Goal: Information Seeking & Learning: Compare options

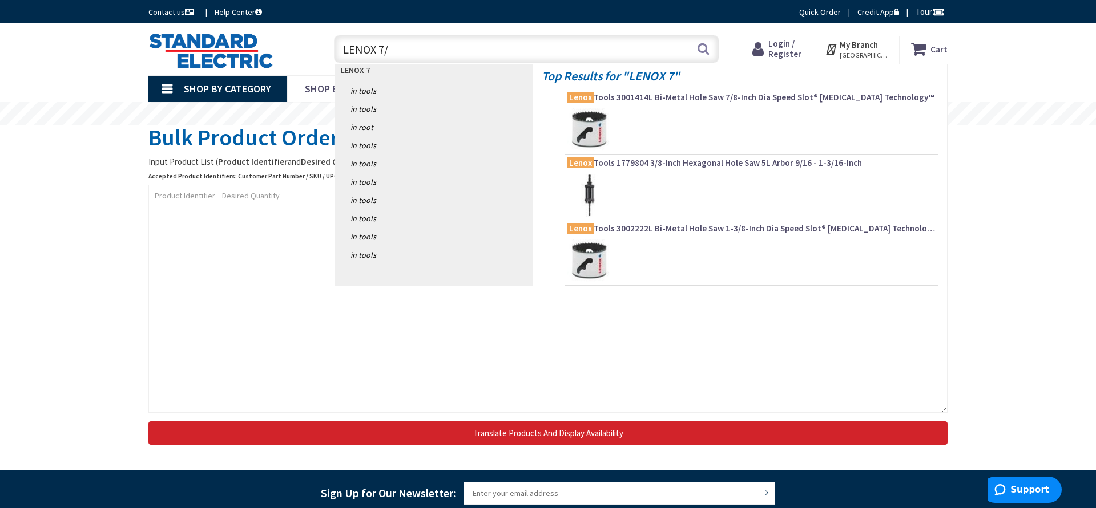
type input "LENOX 7/8"
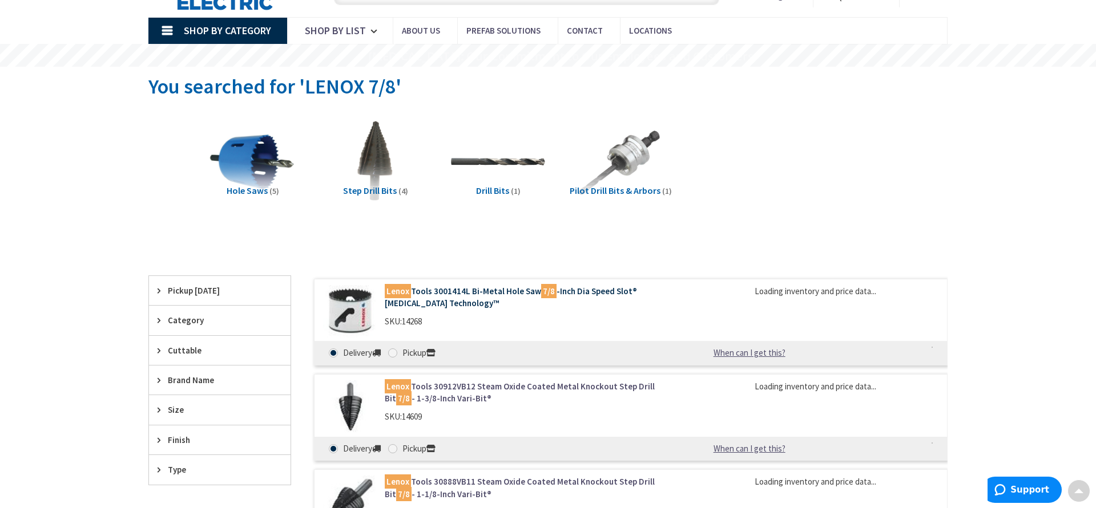
scroll to position [58, 0]
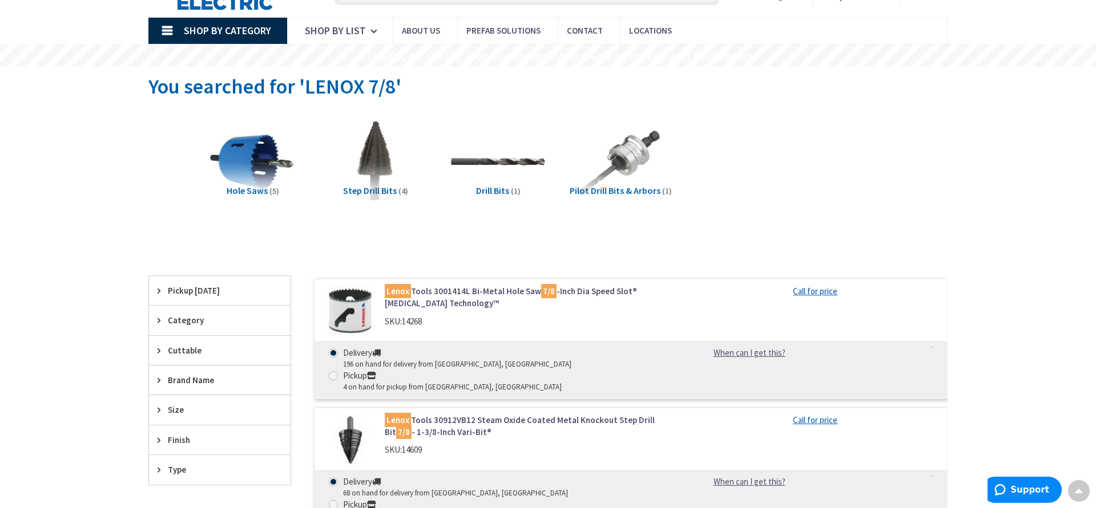
click at [511, 292] on link "Lenox Tools 3001414L Bi-Metal Hole Saw 7/8 -Inch Dia Speed Slot® T3 Technology™" at bounding box center [530, 297] width 290 height 25
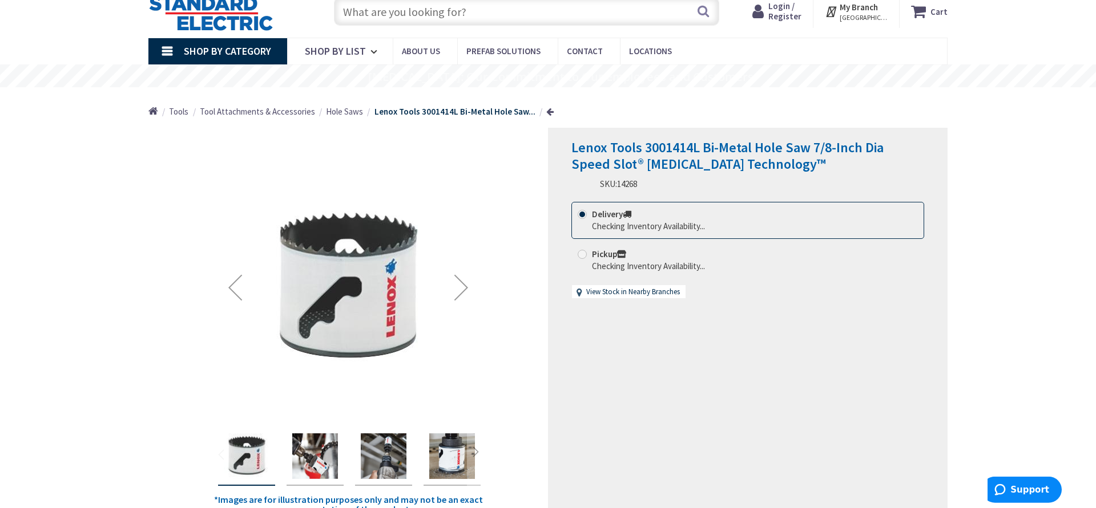
scroll to position [58, 0]
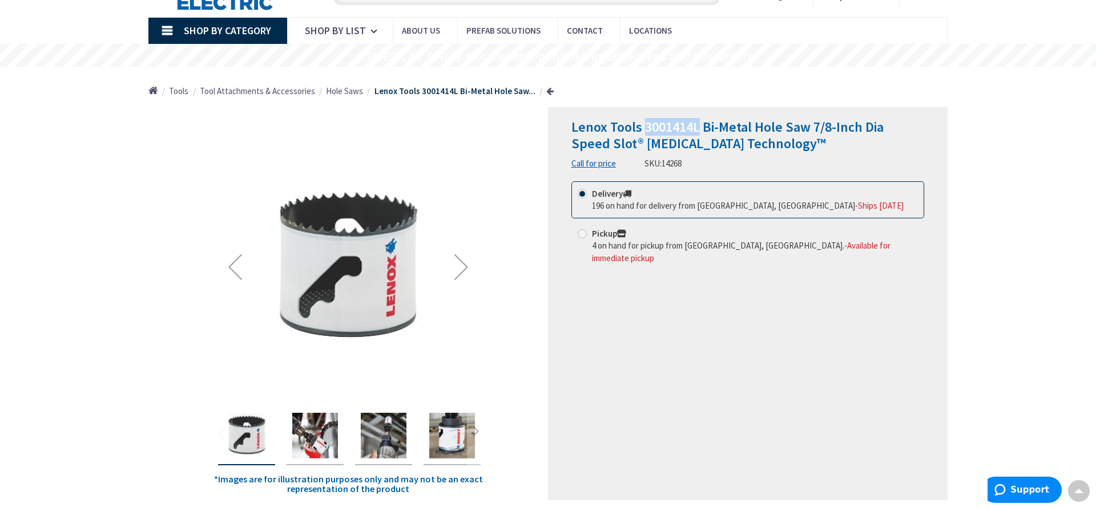
drag, startPoint x: 643, startPoint y: 126, endPoint x: 698, endPoint y: 129, distance: 55.5
click at [697, 128] on span "Lenox Tools 3001414L Bi-Metal Hole Saw 7/8-Inch Dia Speed Slot® T3 Technology™" at bounding box center [727, 135] width 312 height 34
copy span "3001414L"
click at [582, 338] on div "Lenox Tools 3001414L Bi-Metal Hole Saw 7/8-Inch Dia Speed Slot® T3 Technology™ …" at bounding box center [747, 303] width 399 height 393
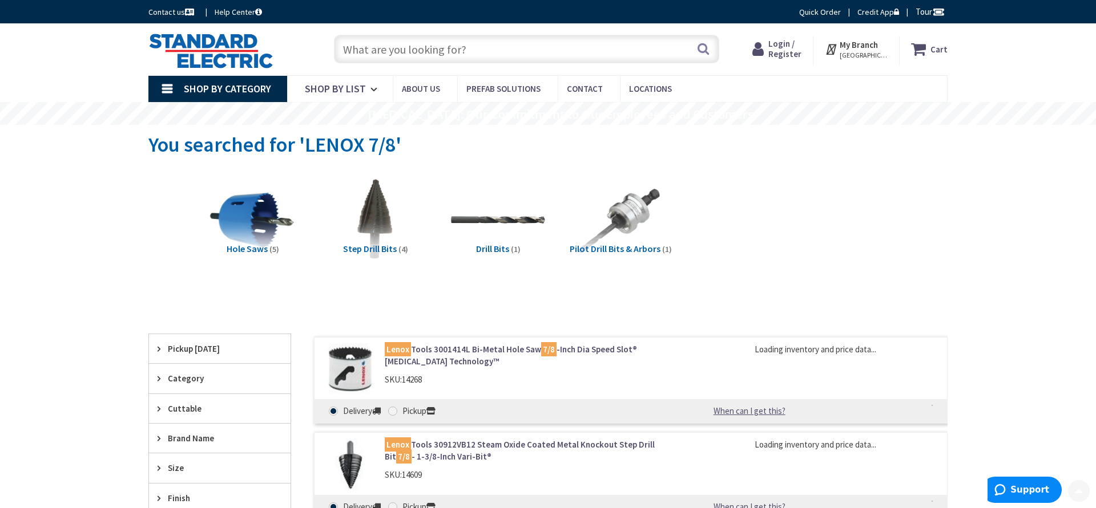
click at [413, 49] on input "text" at bounding box center [526, 49] width 385 height 29
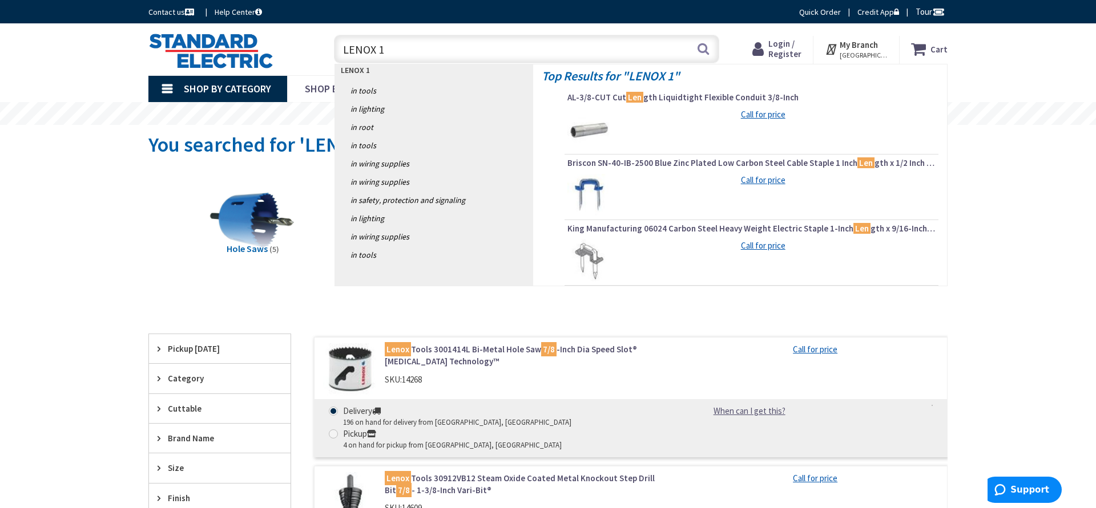
type input "LENOX 1""
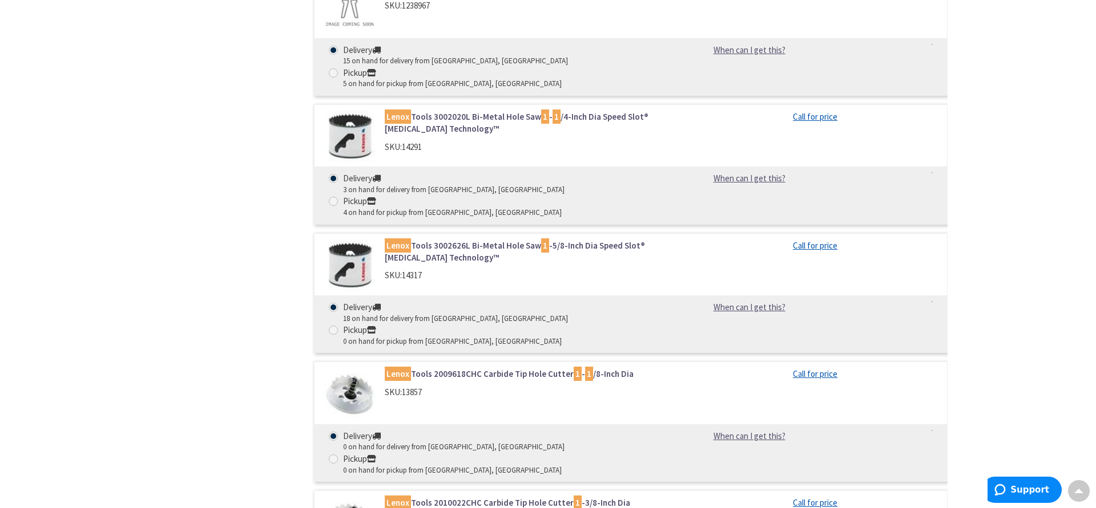
scroll to position [1164, 0]
